Goal: Connect with others: Connect with others

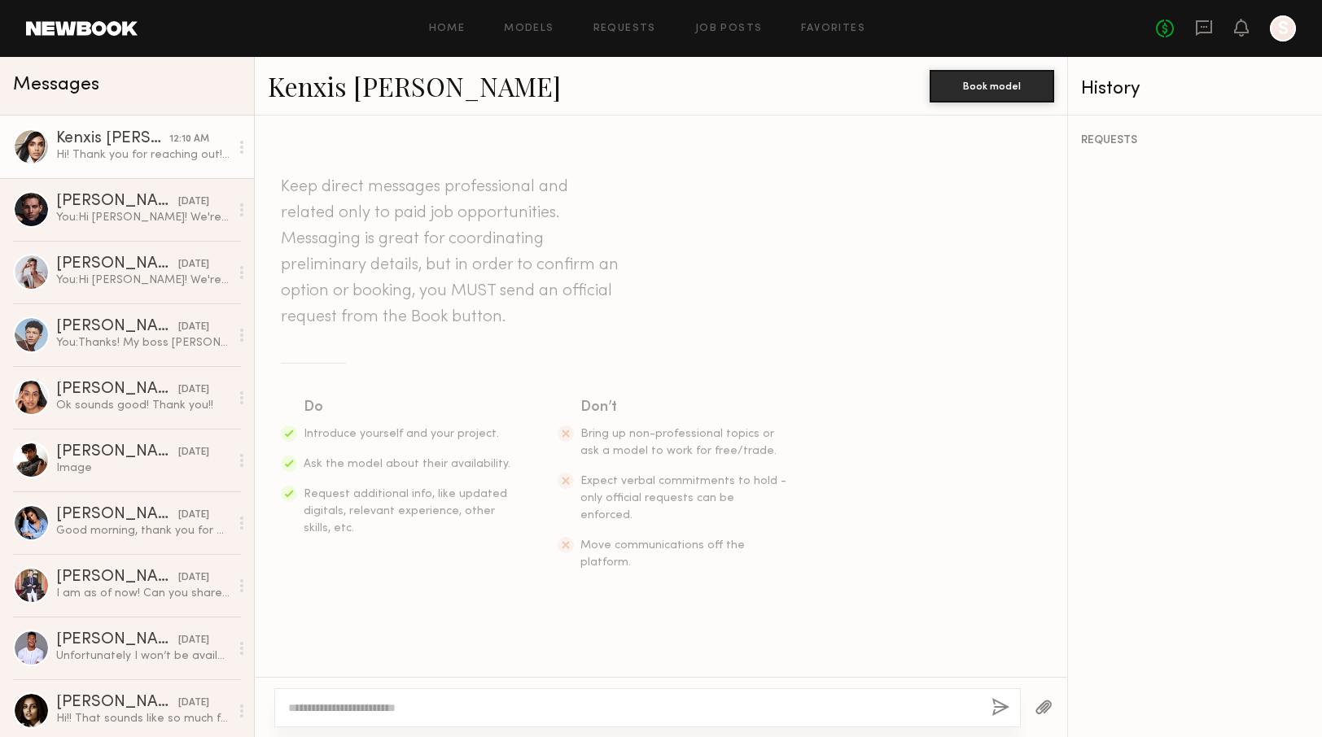
scroll to position [366, 0]
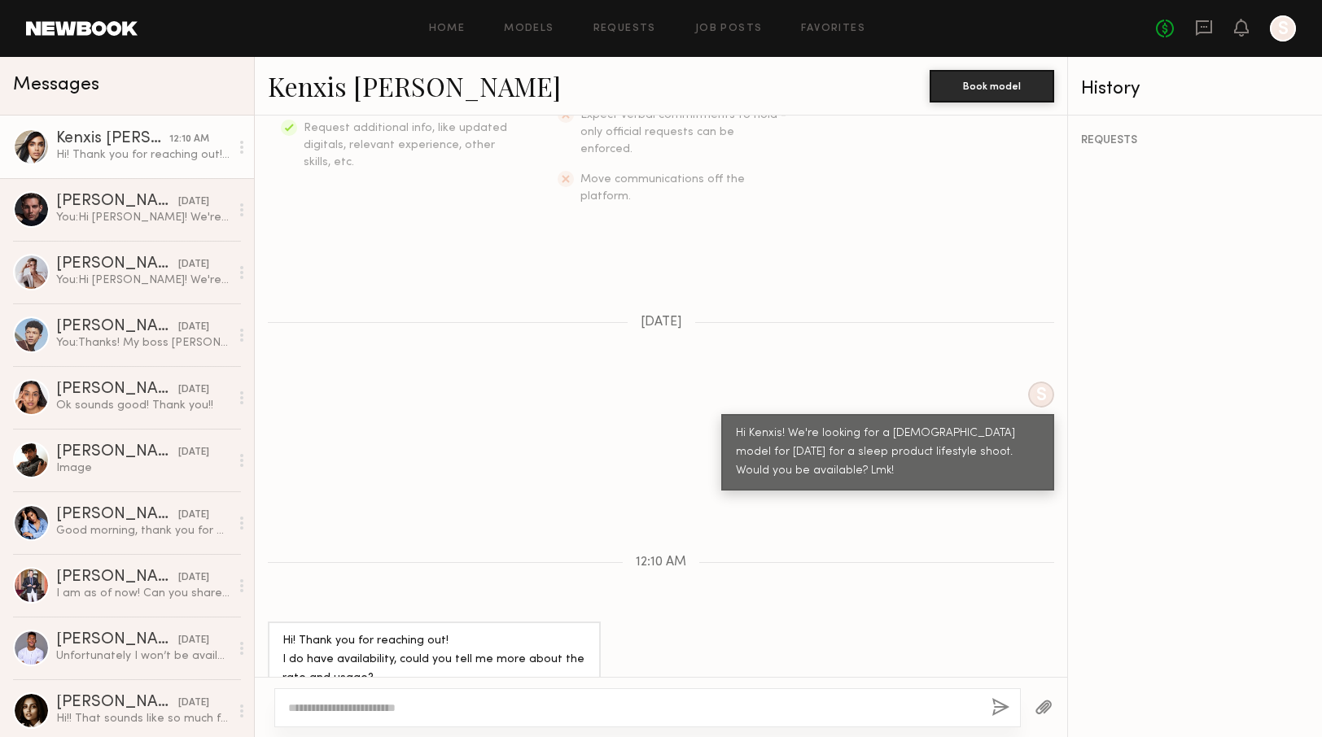
click at [482, 16] on div "Home Models Requests Job Posts Favorites Sign Out No fees up to $5,000 S" at bounding box center [717, 28] width 1158 height 26
click at [453, 21] on div "Home Models Requests Job Posts Favorites Sign Out No fees up to $5,000 S" at bounding box center [717, 28] width 1158 height 26
click at [457, 35] on div "Home Models Requests Job Posts Favorites Sign Out No fees up to $5,000 S" at bounding box center [717, 28] width 1158 height 26
click at [457, 26] on link "Home" at bounding box center [447, 29] width 37 height 11
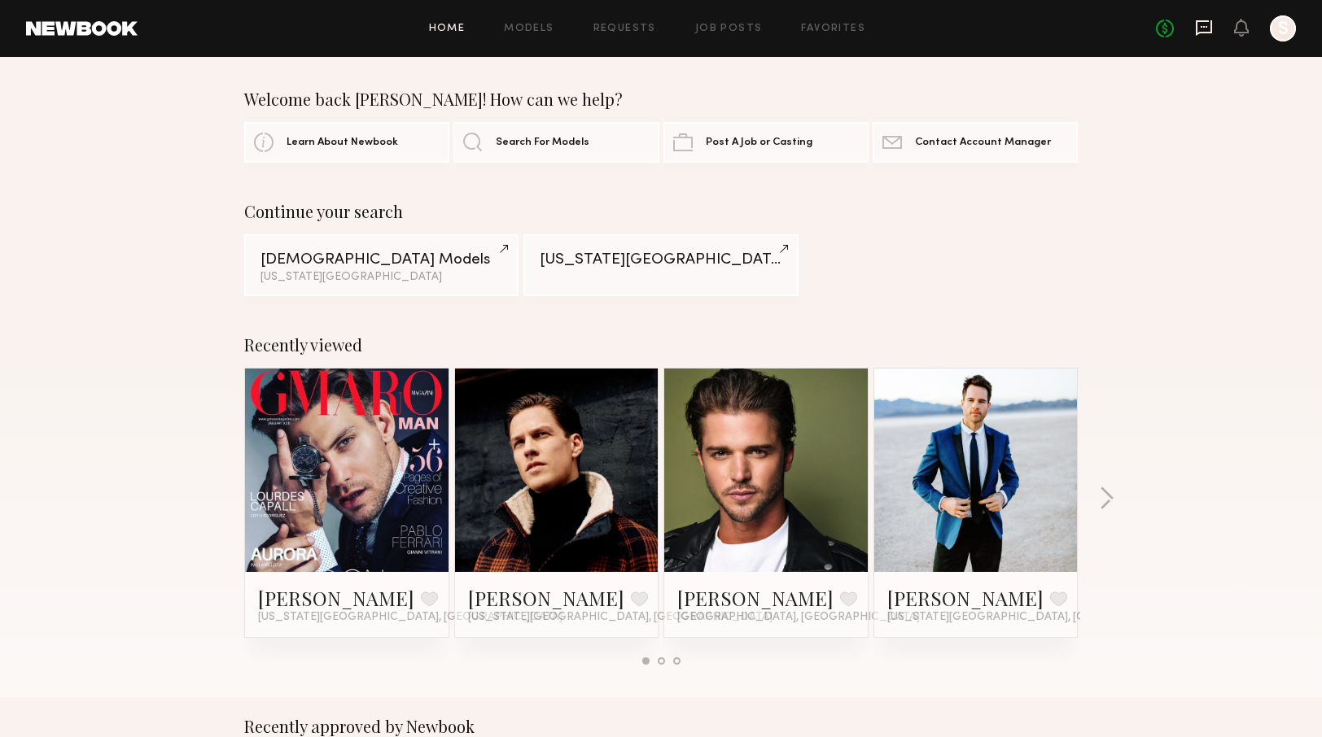
click at [1197, 29] on icon at bounding box center [1204, 28] width 18 height 18
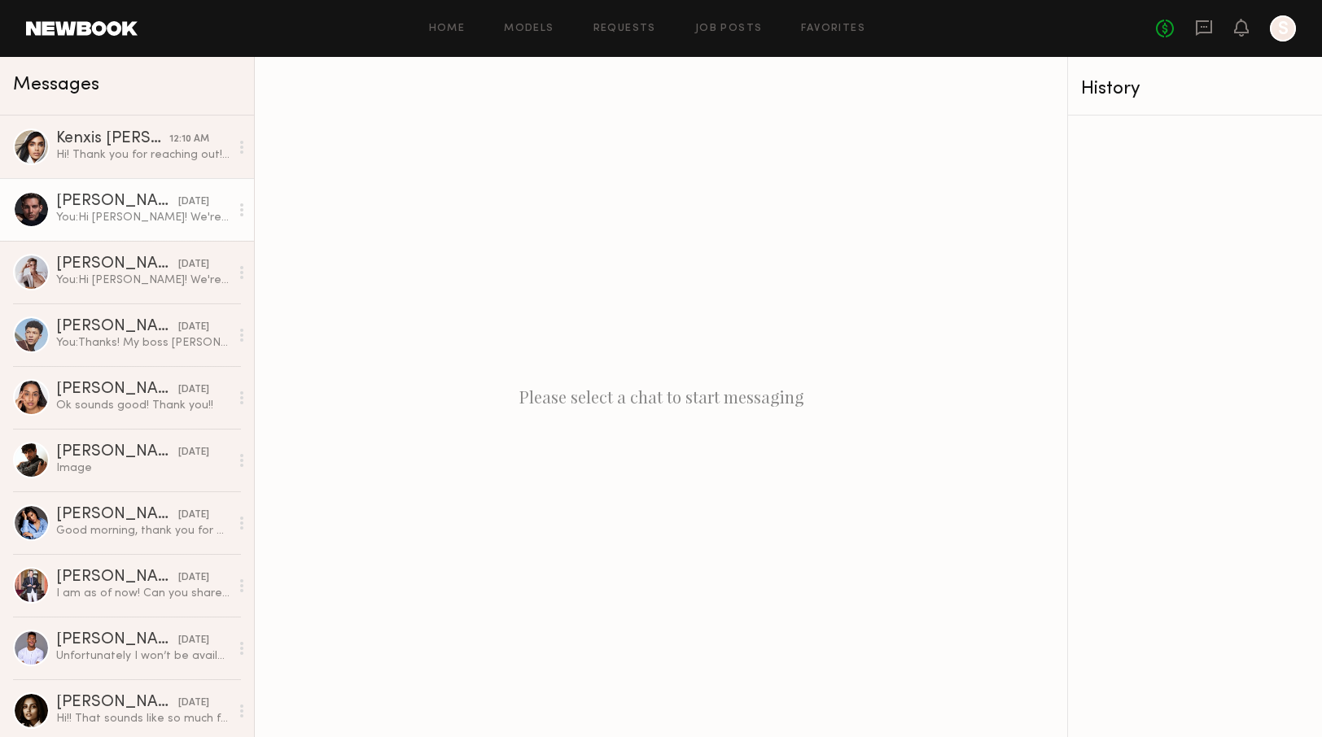
click at [133, 227] on link "Don H. yesterday You: Hi Don! We're looking for a male model for friday, Sept 1…" at bounding box center [127, 209] width 254 height 63
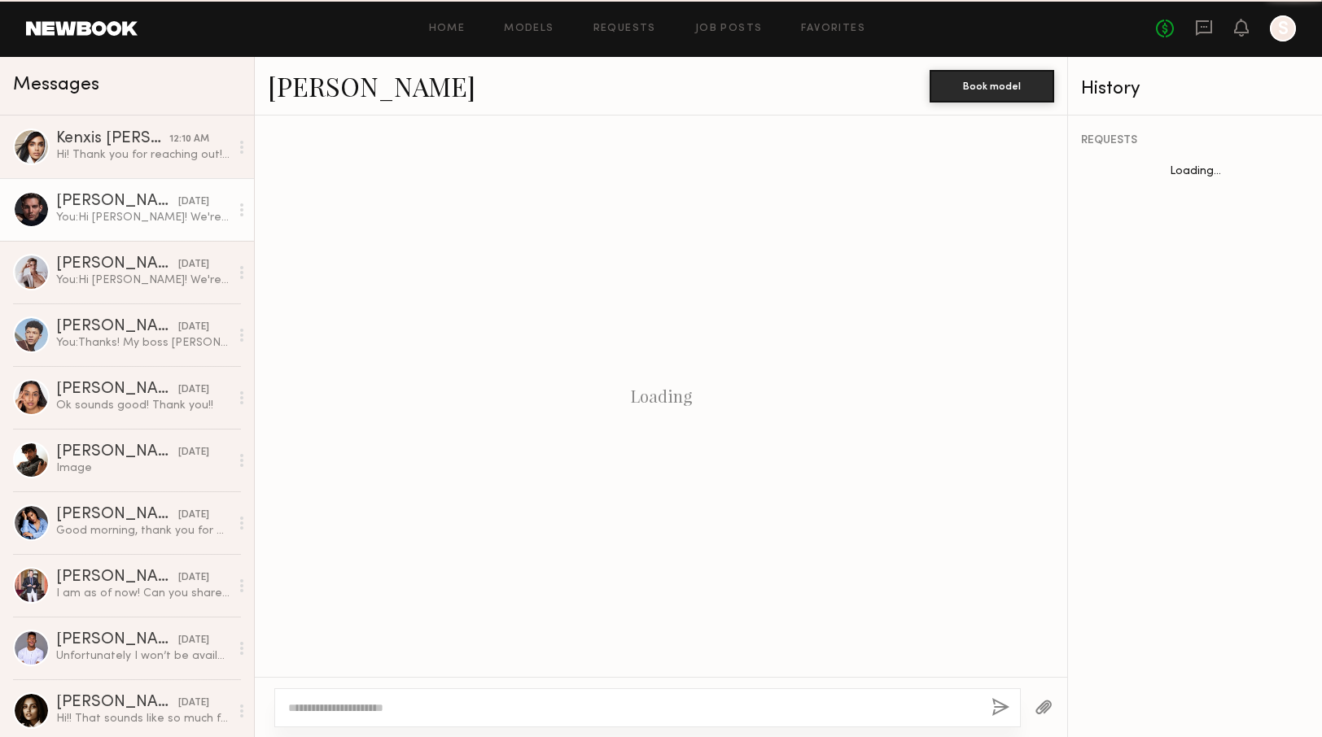
scroll to position [160, 0]
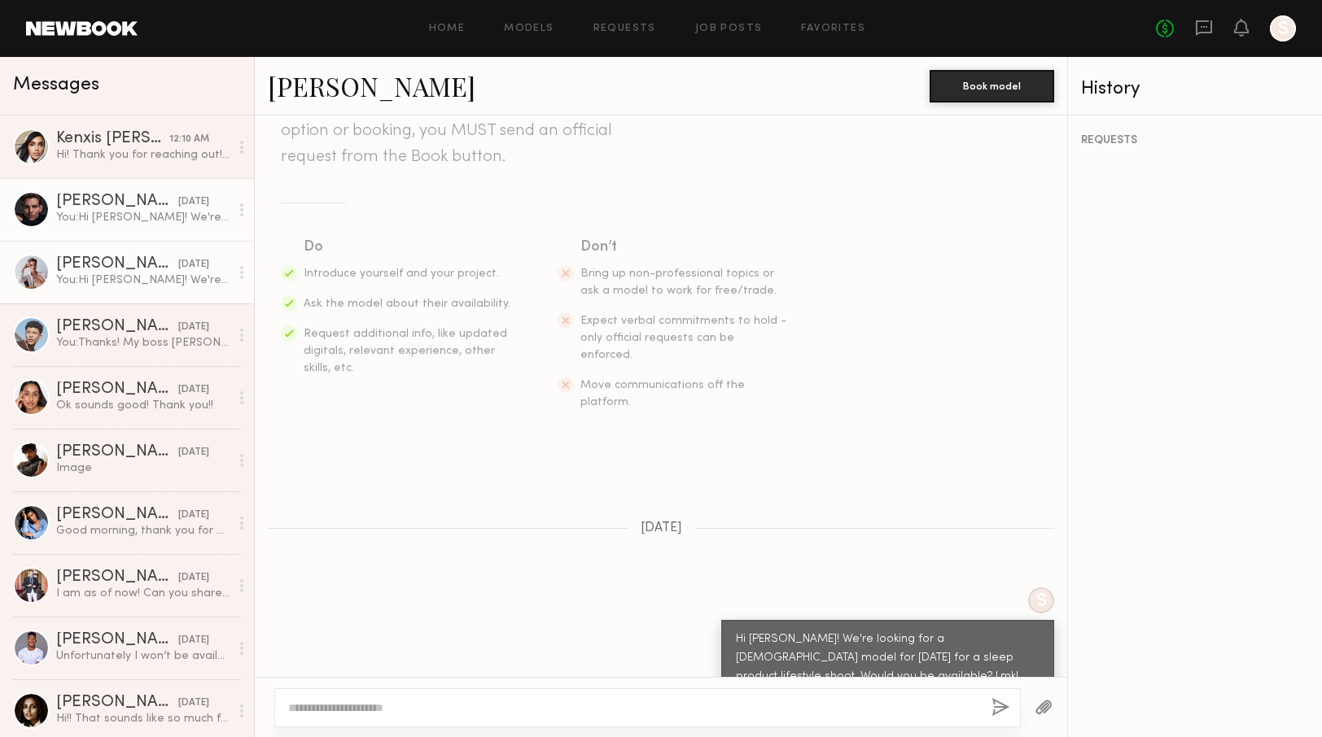
click at [120, 275] on div "You: Hi Isaac! We're looking for a male model for friday, Sept 19th for a sleep…" at bounding box center [142, 280] width 173 height 15
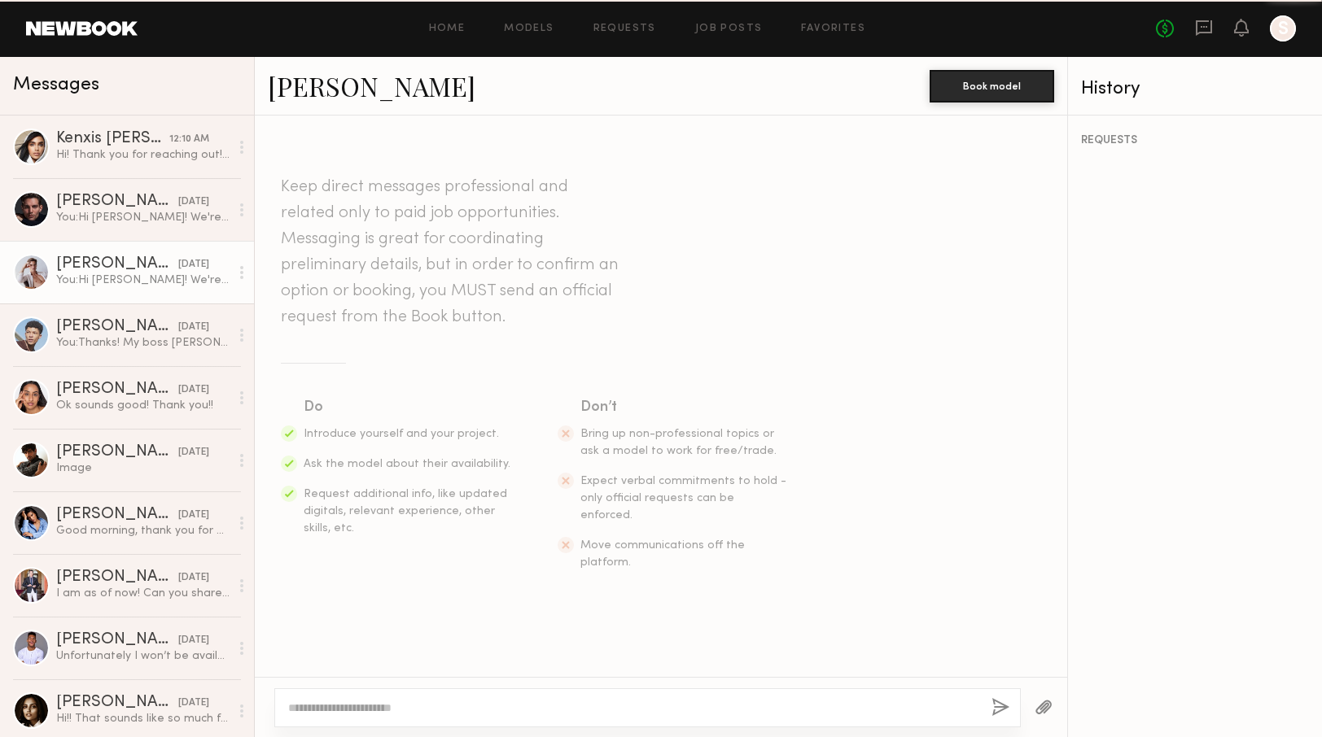
scroll to position [160, 0]
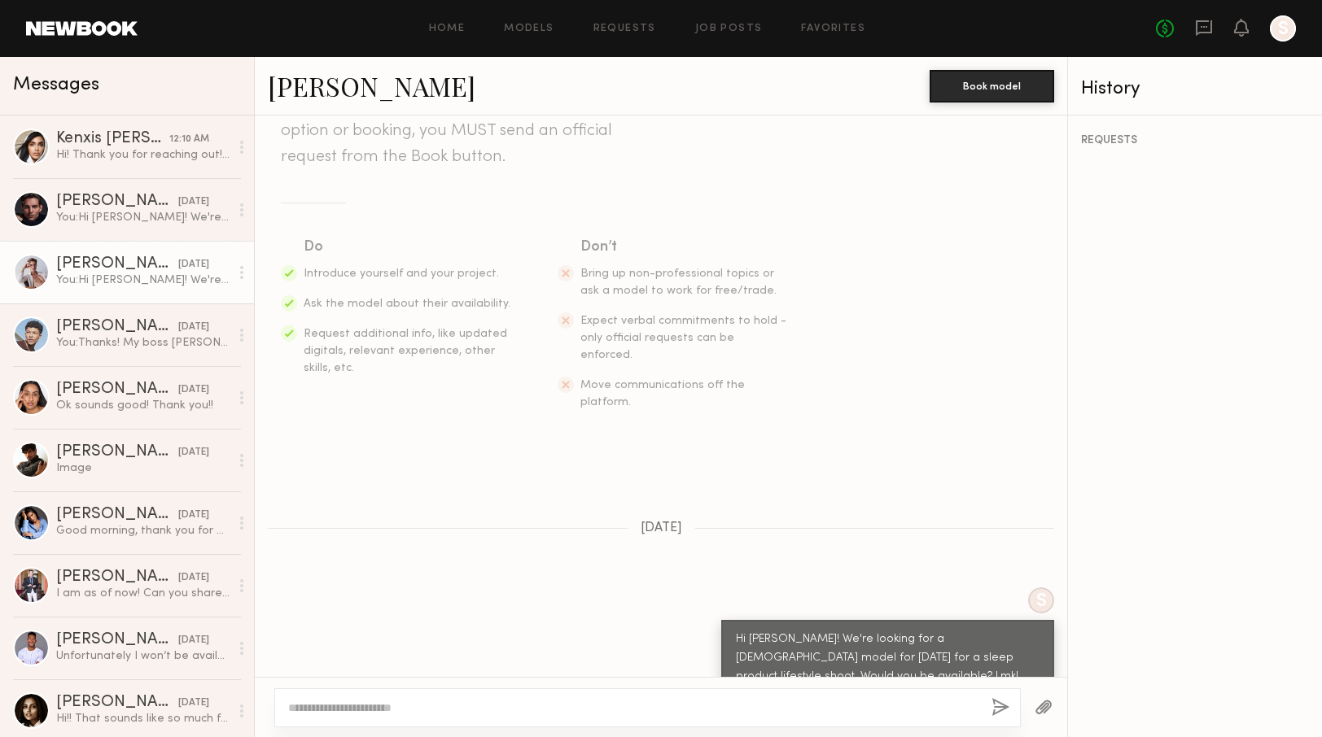
click at [330, 90] on link "[PERSON_NAME]" at bounding box center [372, 85] width 208 height 35
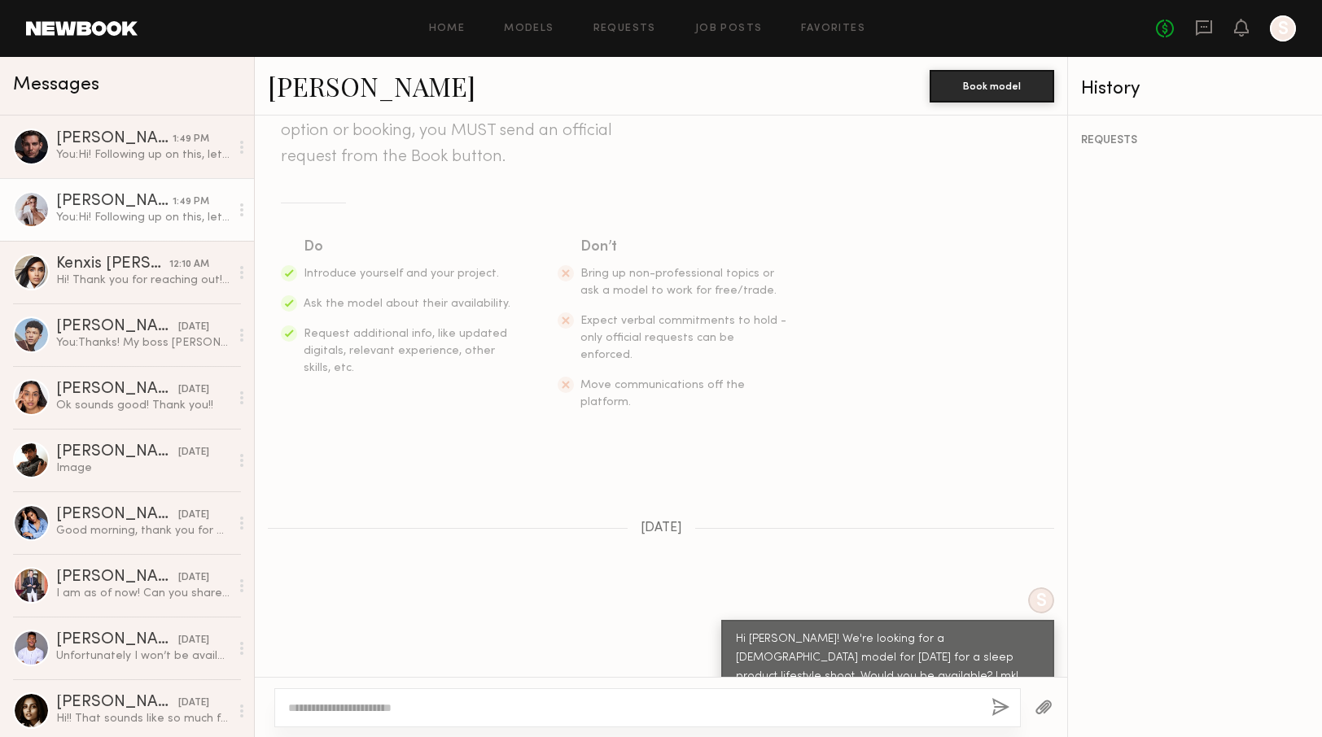
scroll to position [453, 0]
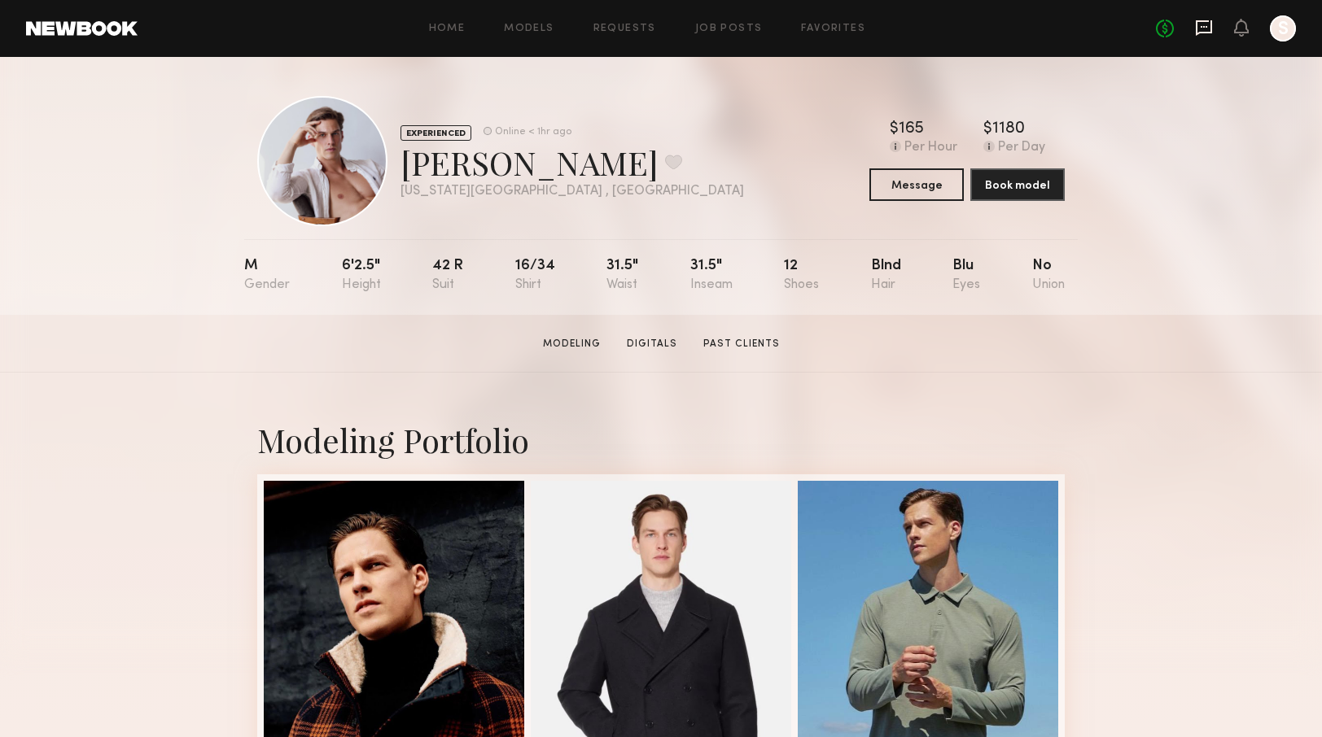
click at [1199, 29] on icon at bounding box center [1204, 28] width 18 height 18
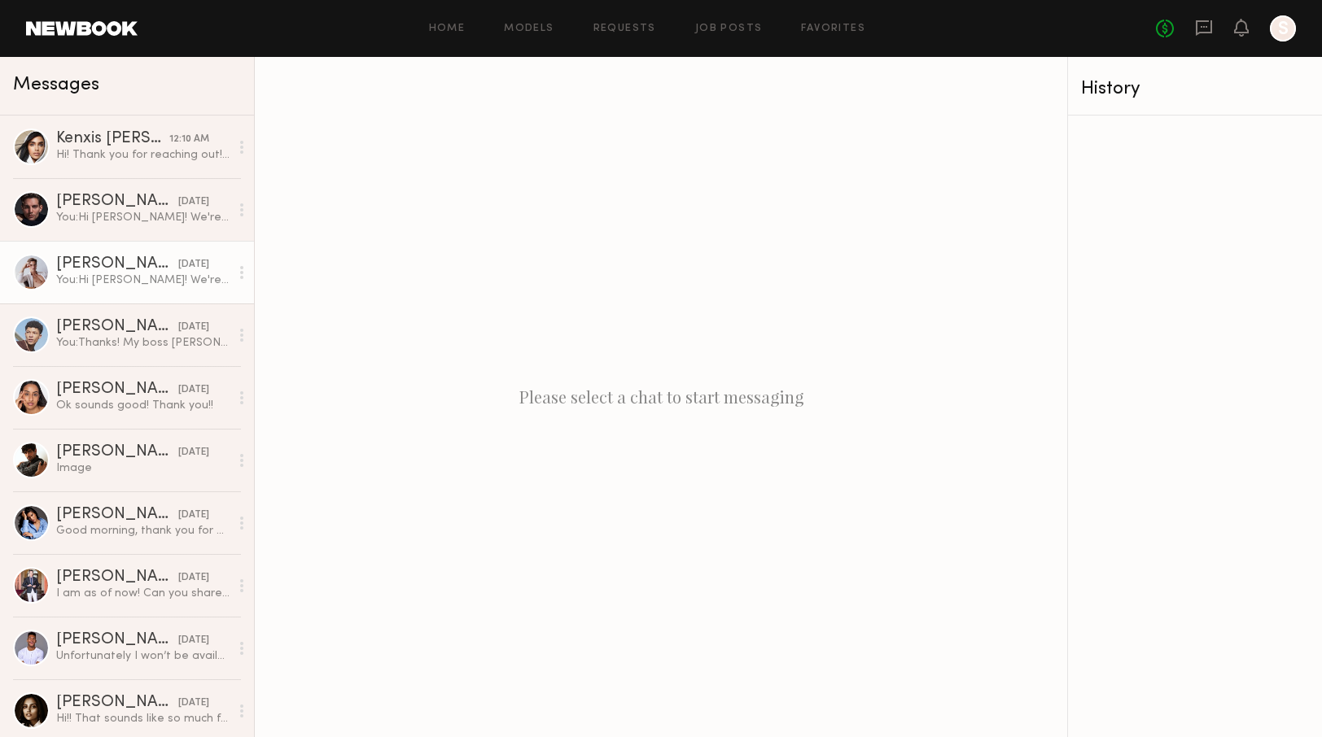
click at [158, 266] on div "[PERSON_NAME]" at bounding box center [117, 264] width 122 height 16
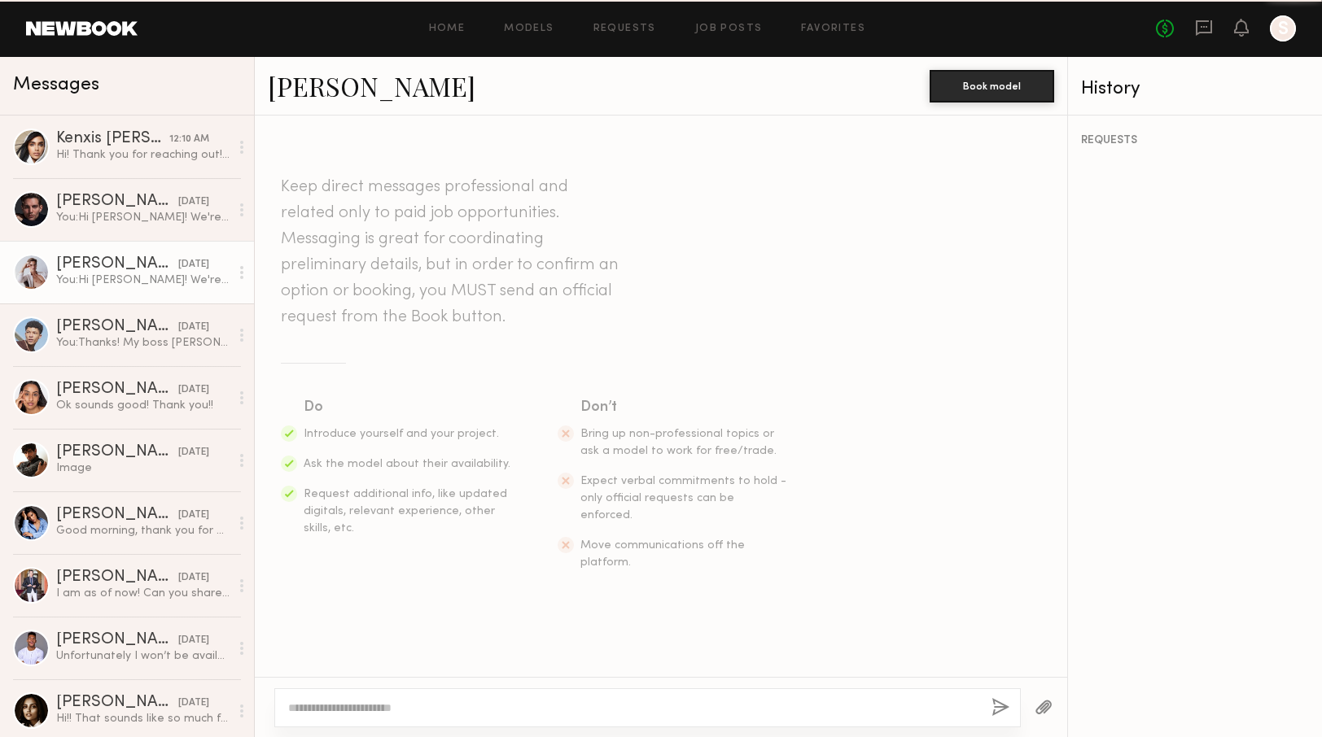
scroll to position [160, 0]
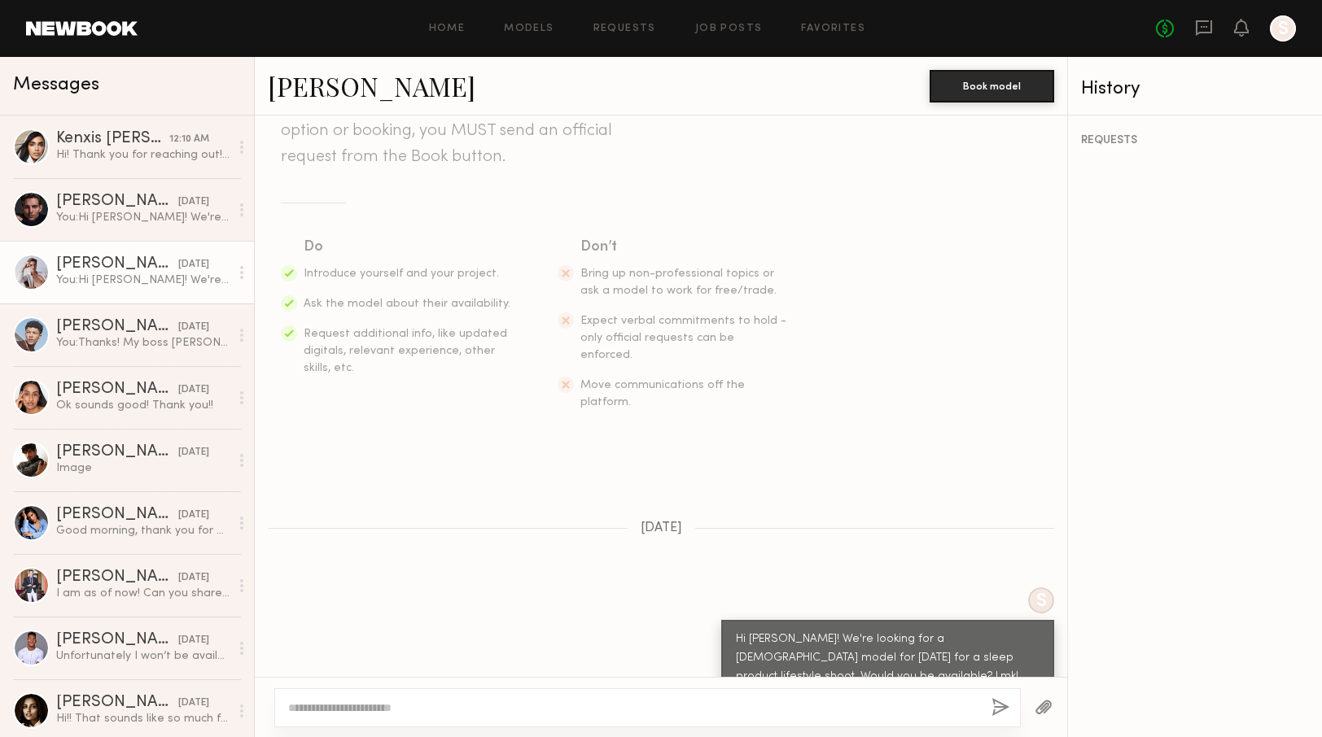
click at [540, 704] on textarea at bounding box center [633, 708] width 690 height 16
type textarea "**********"
click at [995, 706] on button "button" at bounding box center [1000, 708] width 18 height 20
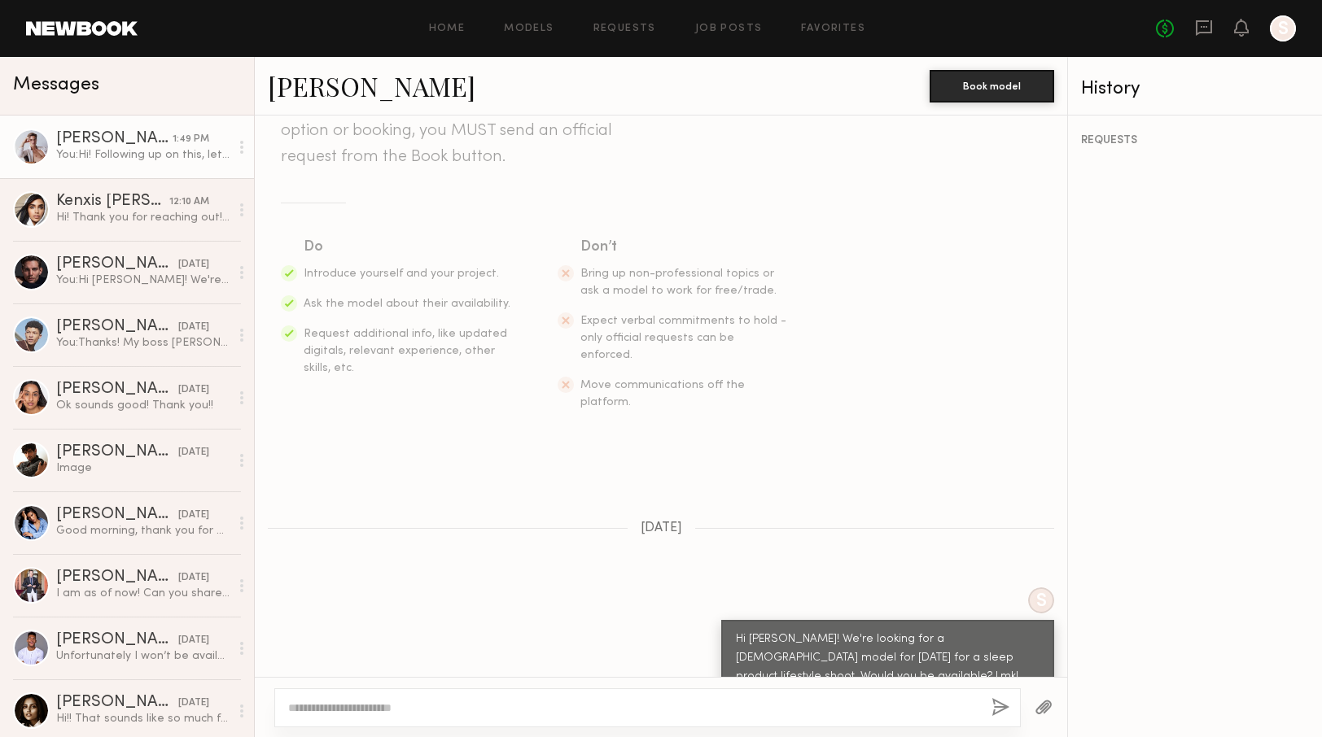
scroll to position [453, 0]
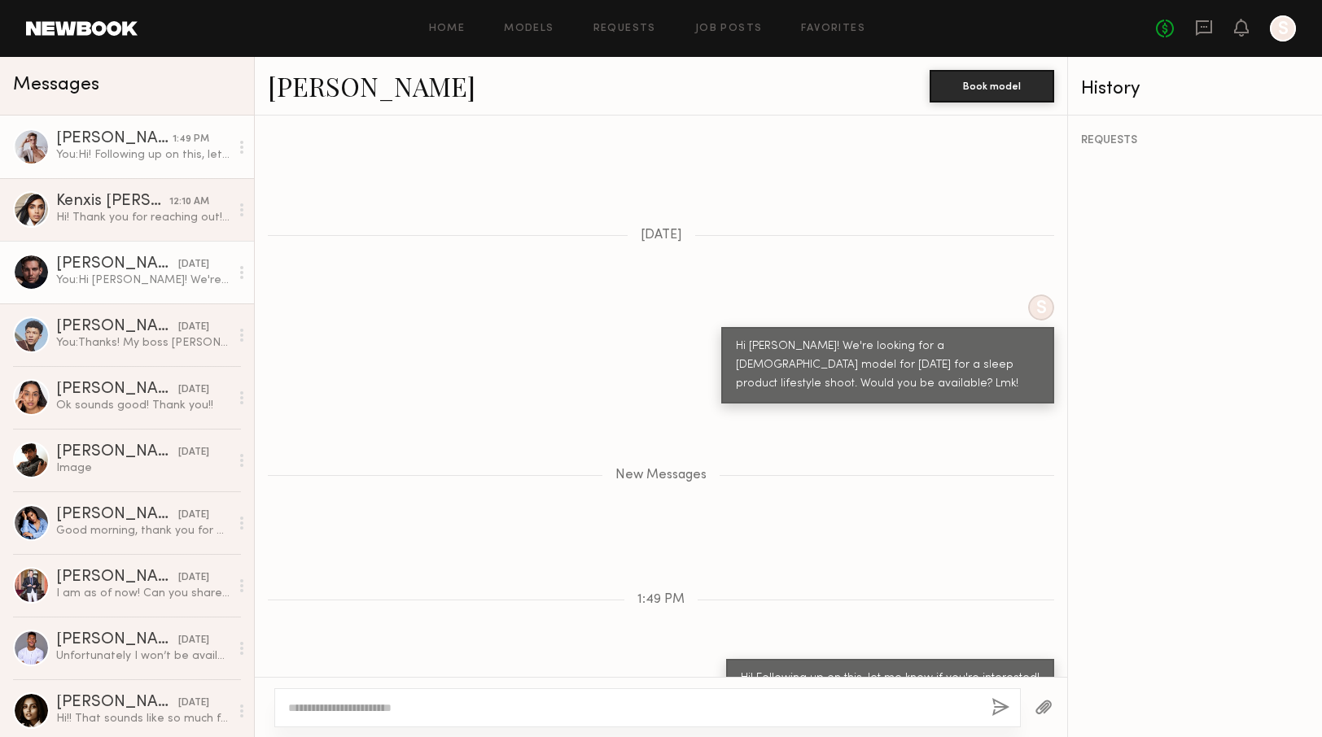
click at [103, 271] on div "[PERSON_NAME]" at bounding box center [117, 264] width 122 height 16
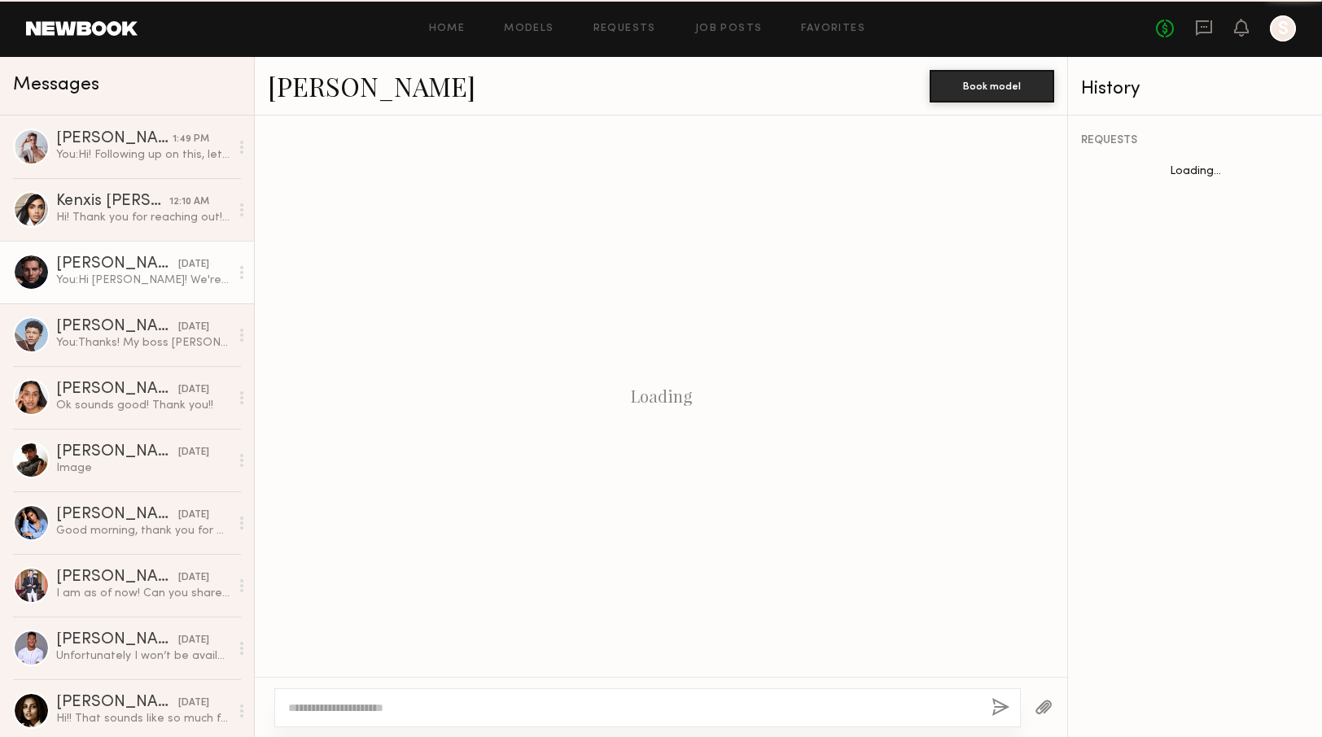
scroll to position [160, 0]
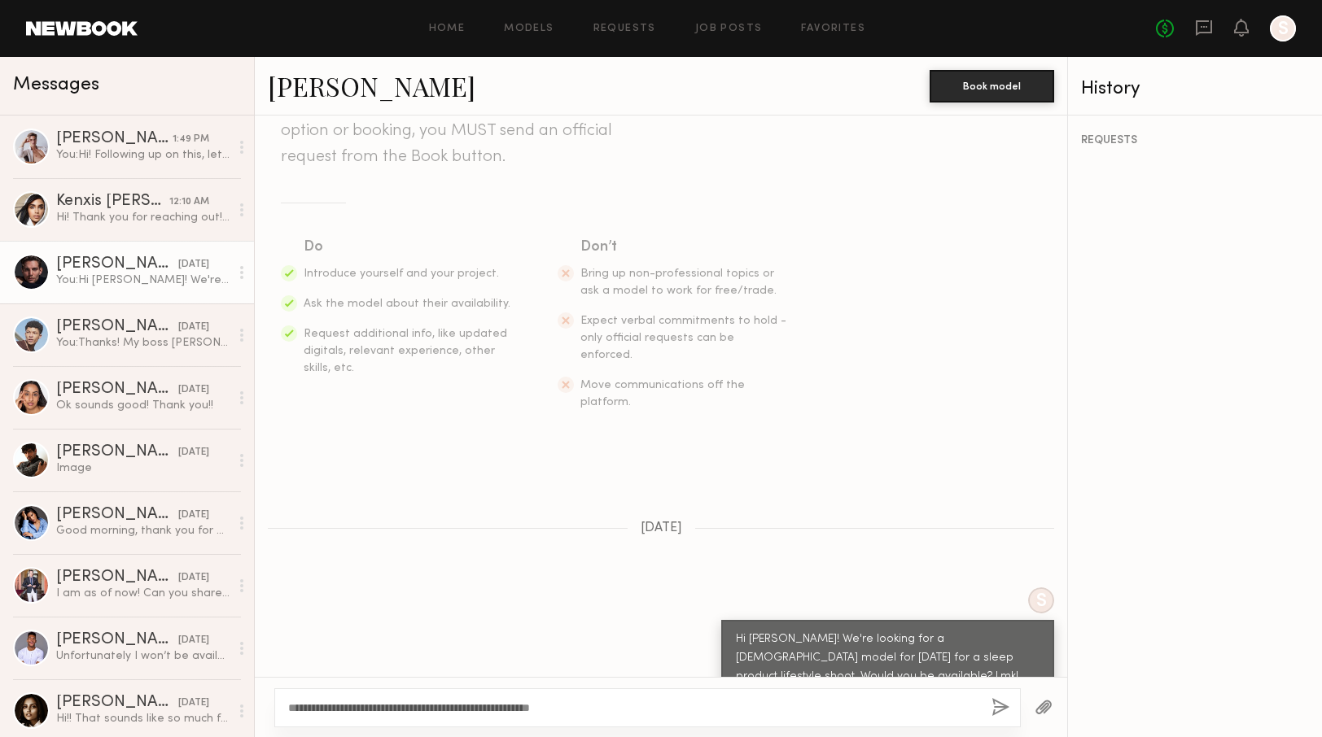
type textarea "**********"
click at [1002, 711] on button "button" at bounding box center [1000, 708] width 18 height 20
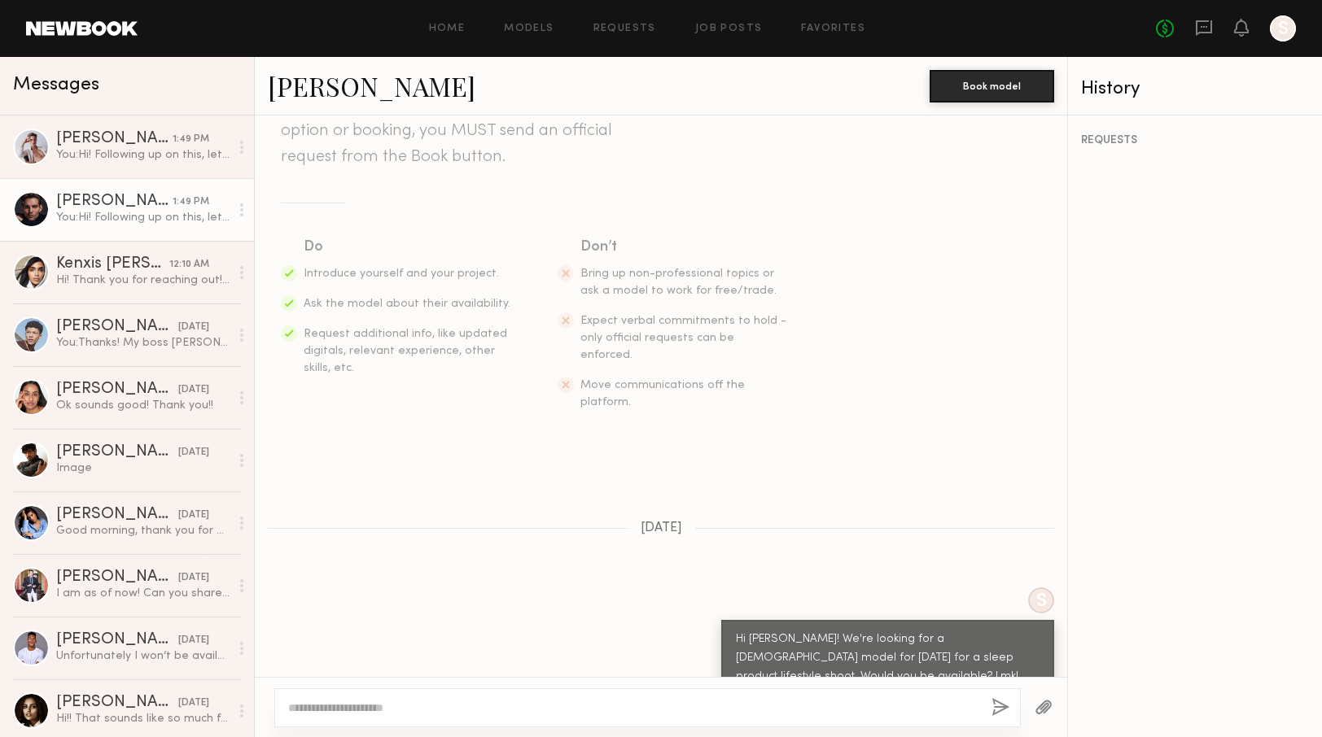
scroll to position [453, 0]
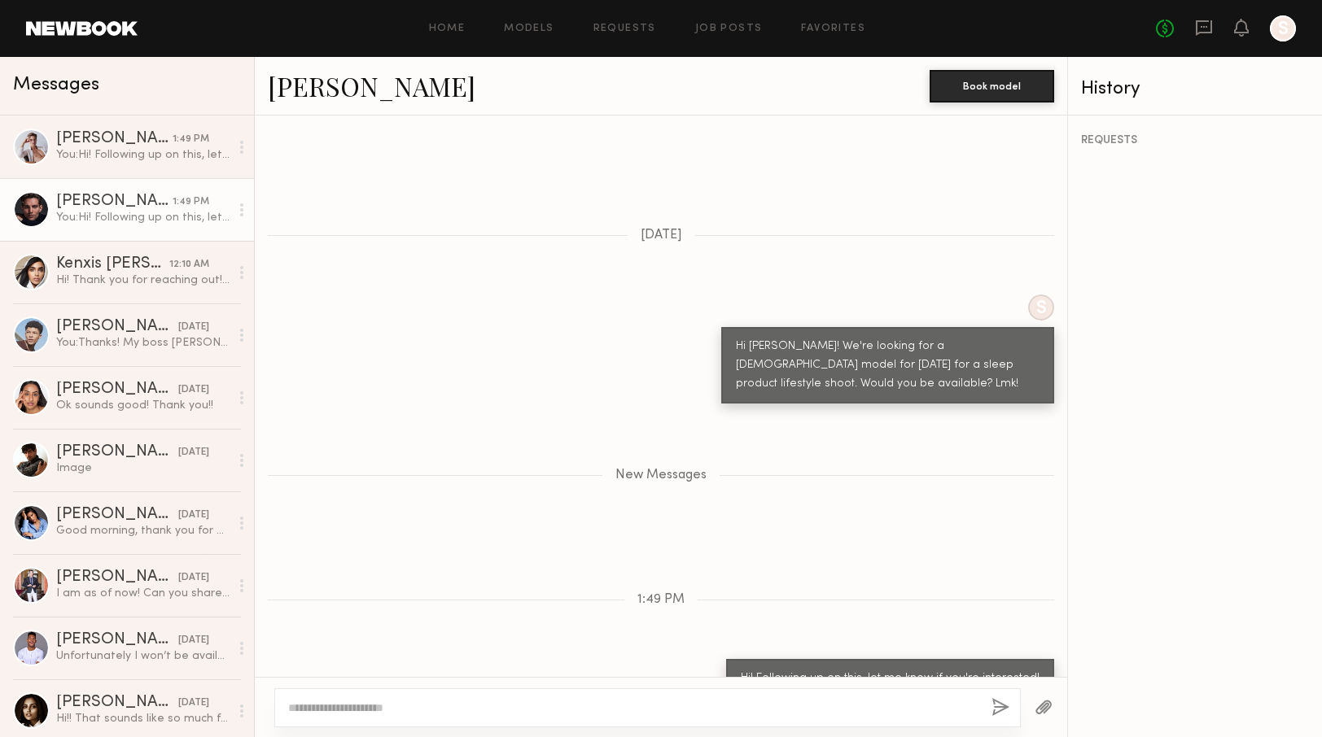
click at [318, 94] on link "[PERSON_NAME]" at bounding box center [372, 85] width 208 height 35
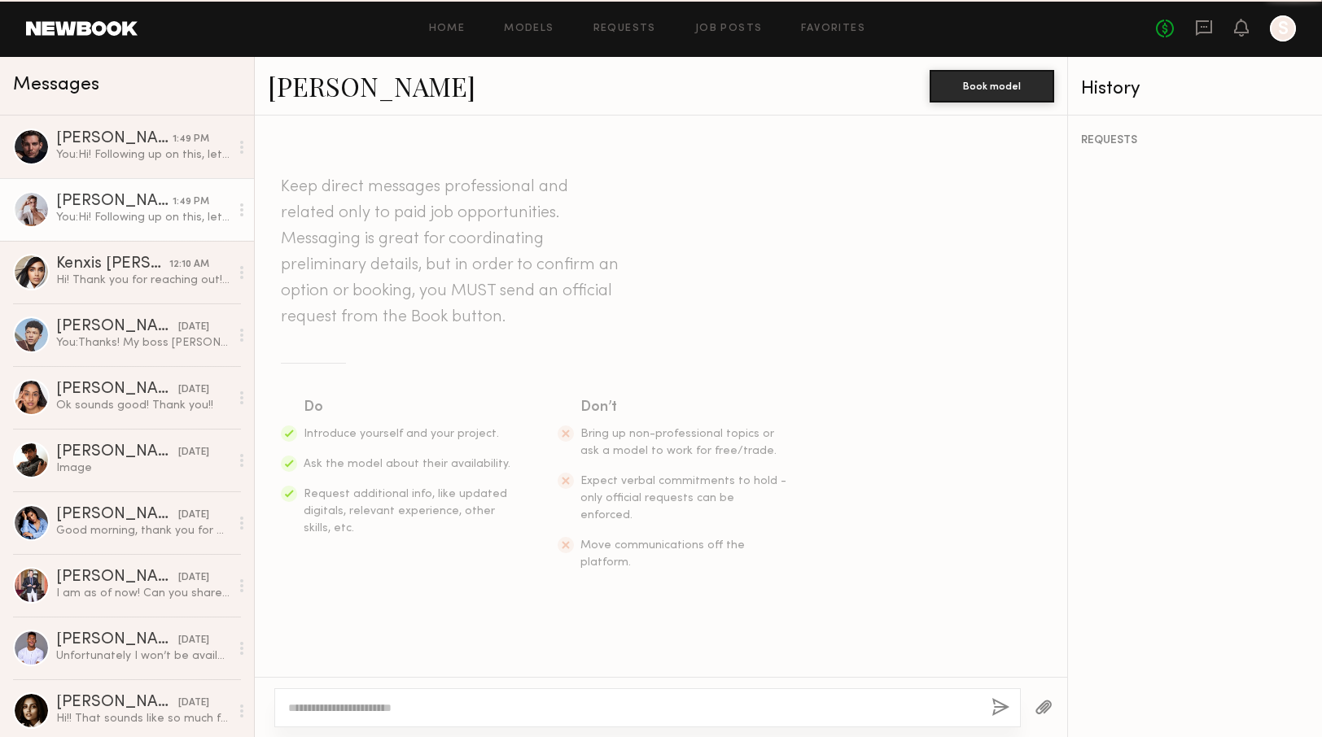
scroll to position [330, 0]
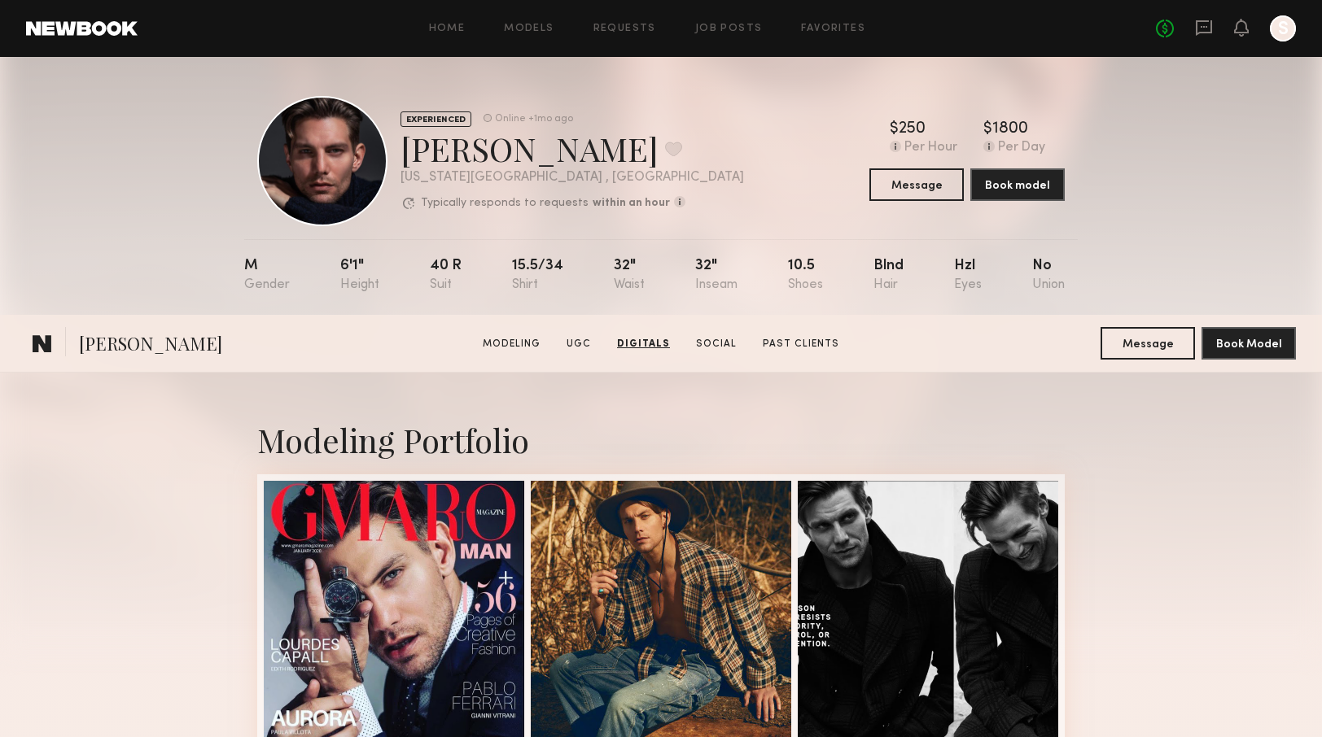
scroll to position [2969, 0]
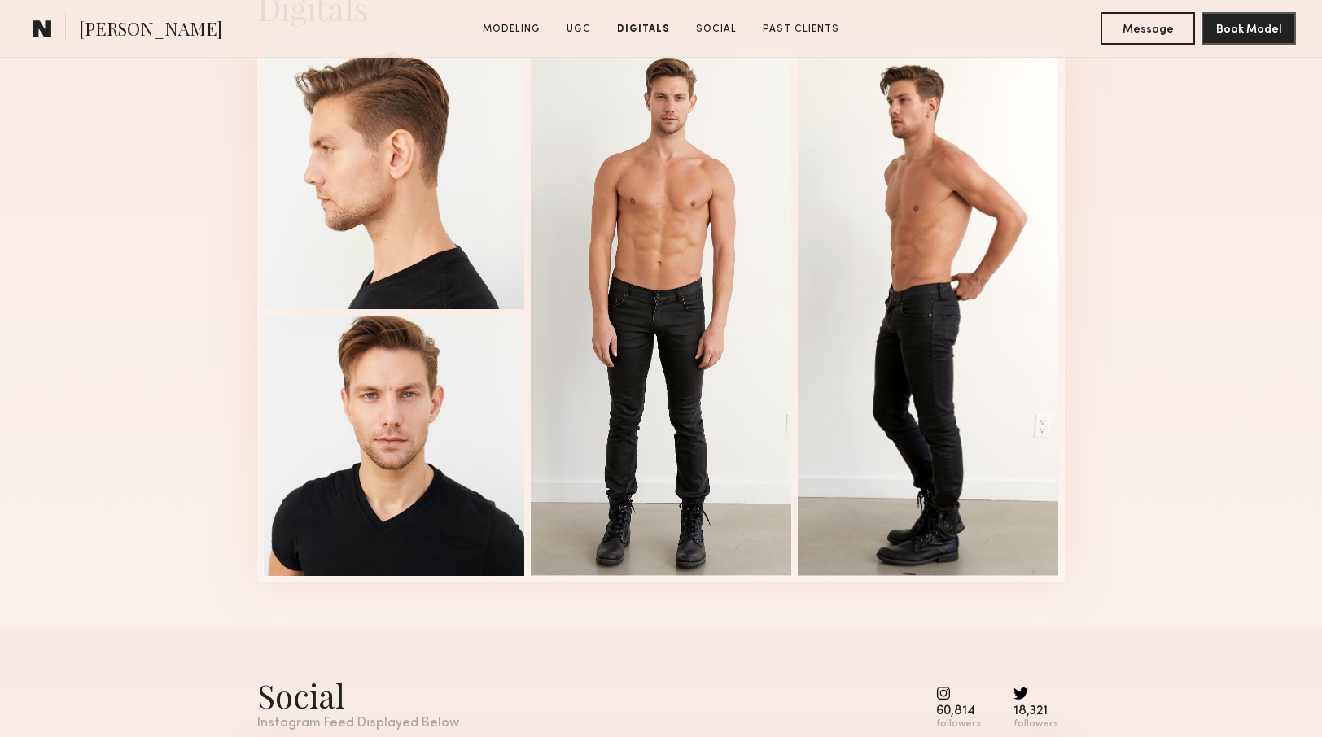
click at [55, 27] on link at bounding box center [42, 28] width 33 height 33
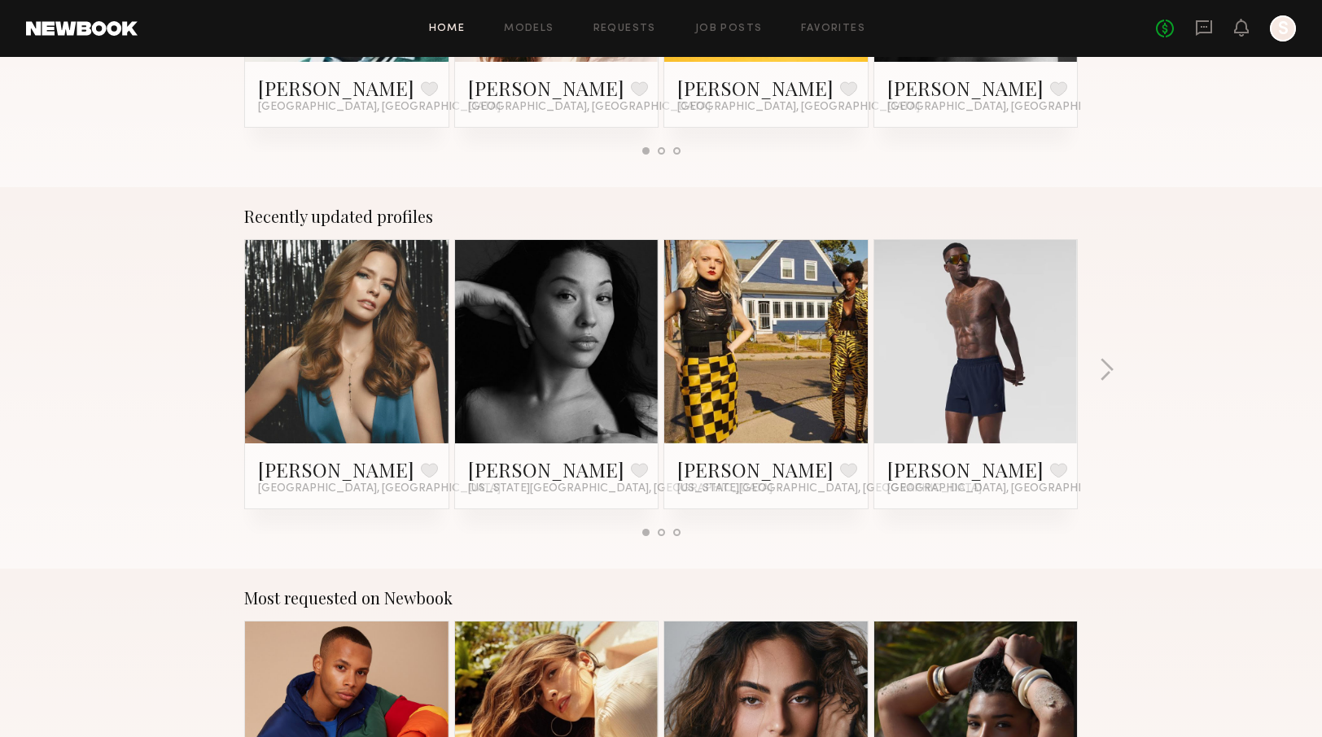
scroll to position [562, 0]
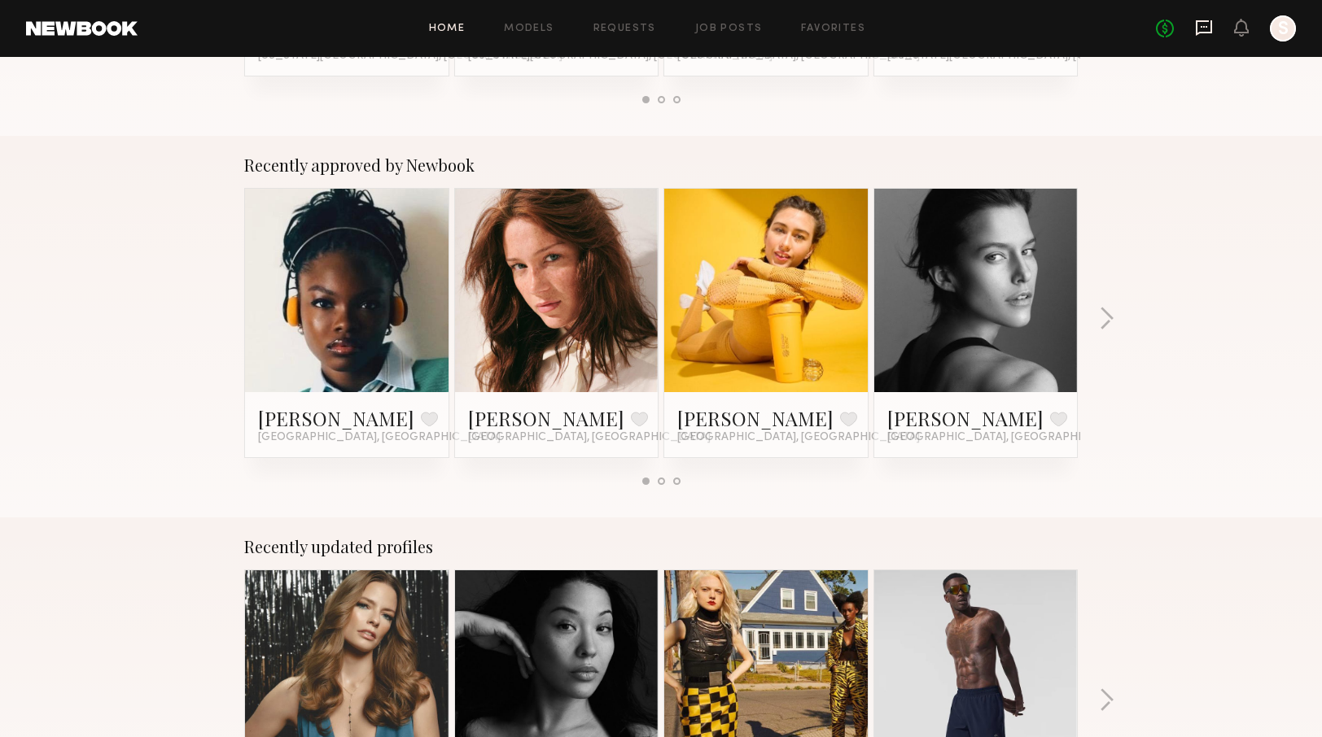
click at [1206, 30] on icon at bounding box center [1204, 28] width 18 height 18
